Goal: Information Seeking & Learning: Learn about a topic

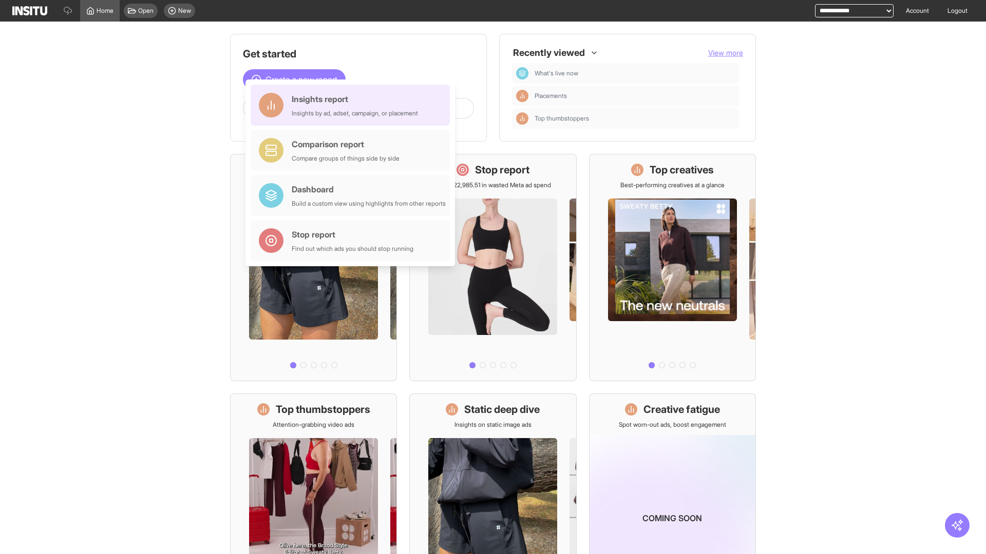
click at [353, 105] on div "Insights report Insights by ad, adset, campaign, or placement" at bounding box center [355, 105] width 126 height 25
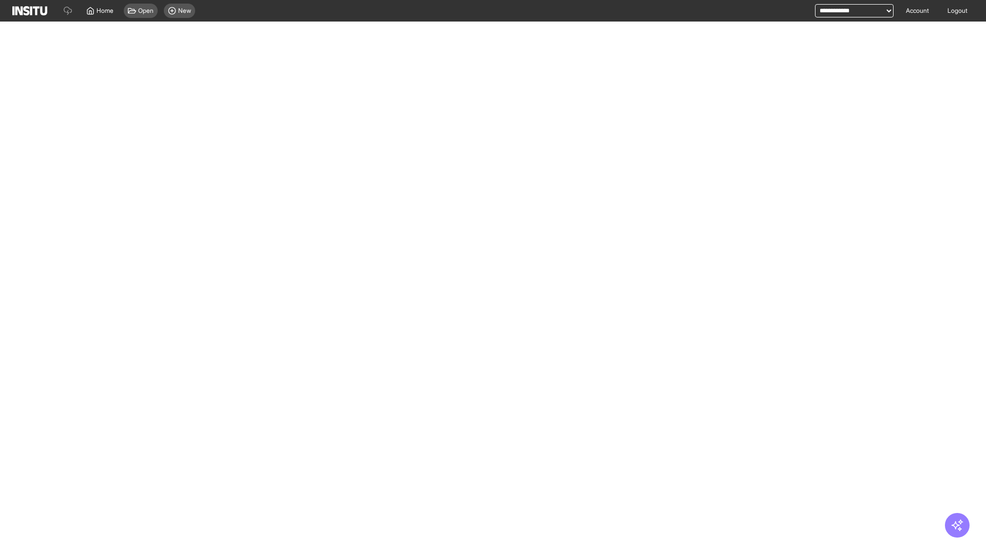
select select "**"
